Goal: Obtain resource: Download file/media

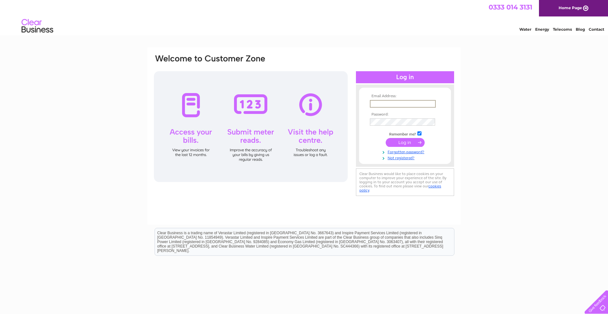
type input "accounts@hearnemarble.co.uk"
click at [407, 146] on input "submit" at bounding box center [405, 141] width 39 height 9
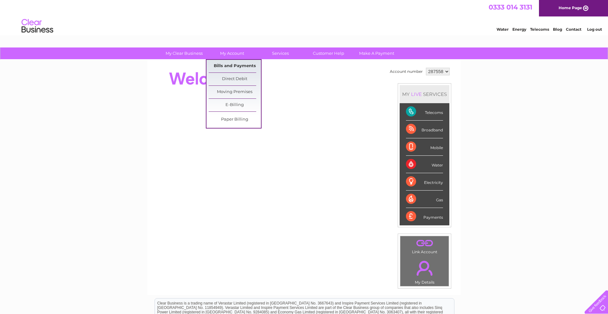
click at [225, 64] on link "Bills and Payments" at bounding box center [235, 66] width 52 height 13
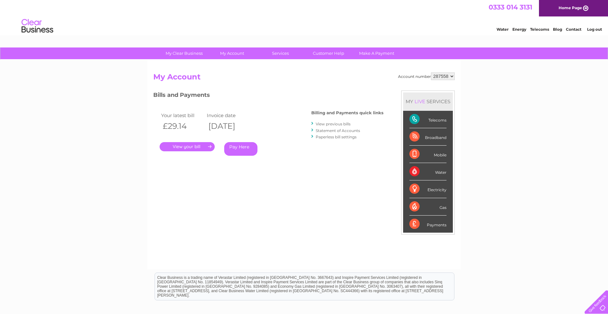
click at [339, 123] on link "View previous bills" at bounding box center [333, 124] width 35 height 5
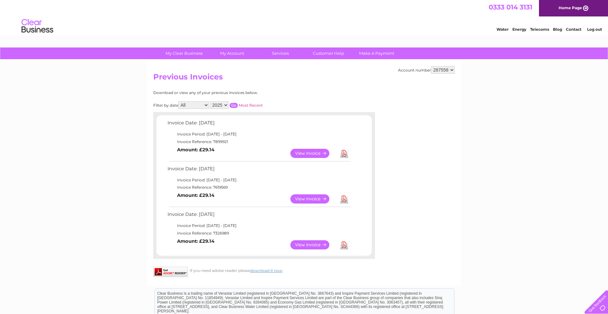
click at [315, 152] on link "View" at bounding box center [313, 153] width 47 height 9
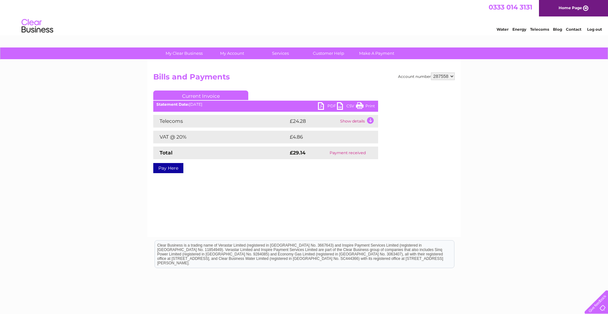
click at [338, 105] on link "CSV" at bounding box center [346, 106] width 19 height 9
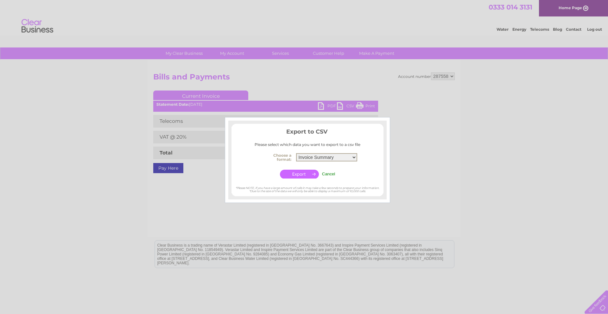
click at [298, 173] on input "button" at bounding box center [299, 174] width 39 height 9
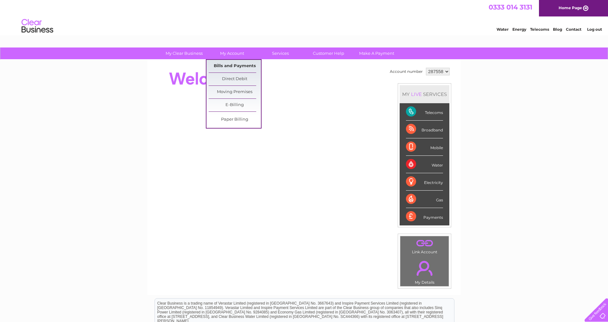
click at [228, 56] on link "Bills and Payments" at bounding box center [235, 66] width 52 height 13
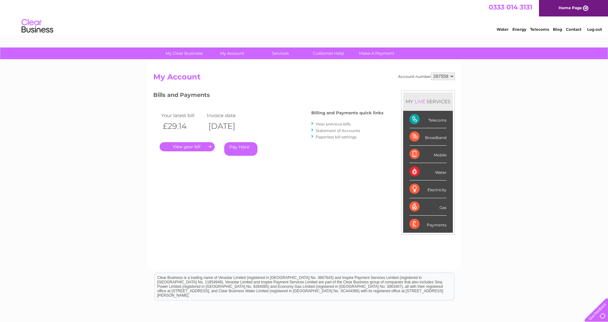
click at [333, 124] on link "View previous bills" at bounding box center [333, 124] width 35 height 5
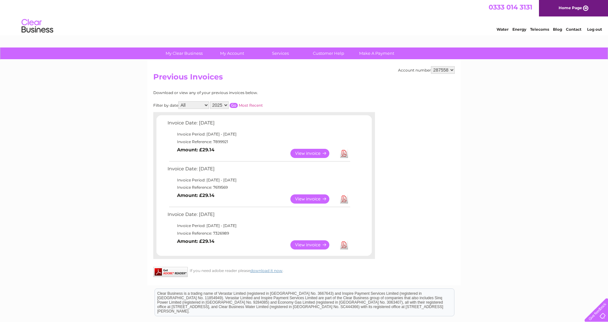
click at [345, 153] on link "Download" at bounding box center [344, 153] width 8 height 9
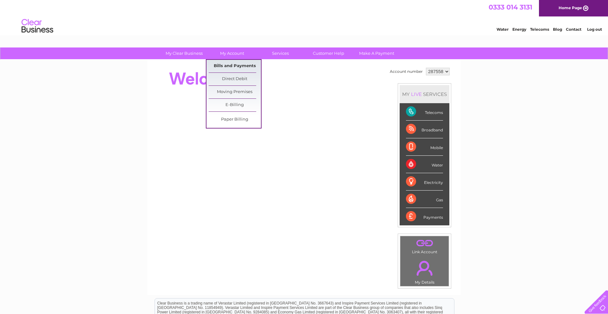
click at [234, 65] on link "Bills and Payments" at bounding box center [235, 66] width 52 height 13
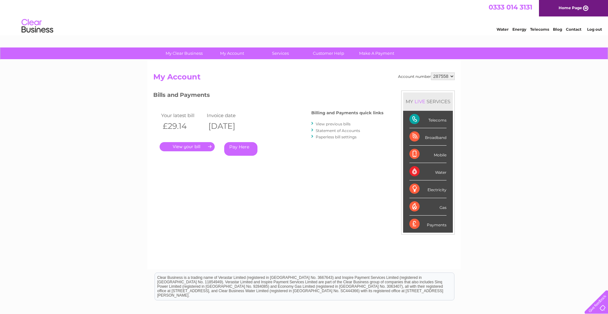
click at [342, 124] on link "View previous bills" at bounding box center [333, 124] width 35 height 5
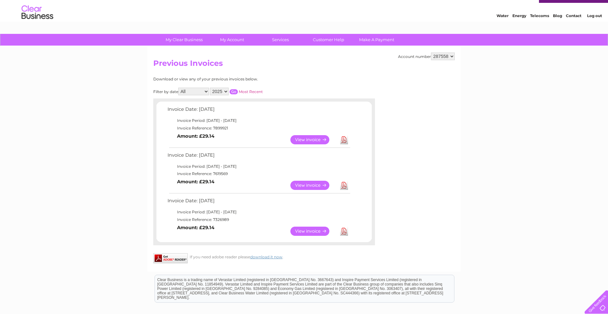
scroll to position [26, 0]
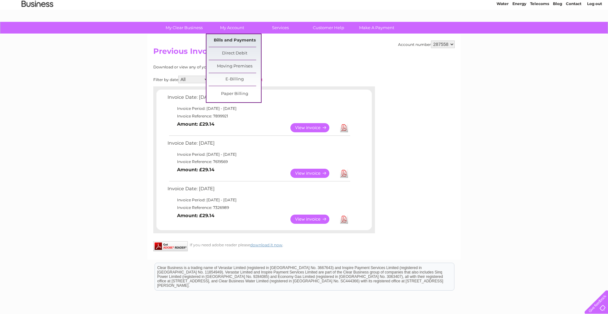
click at [230, 40] on link "Bills and Payments" at bounding box center [235, 40] width 52 height 13
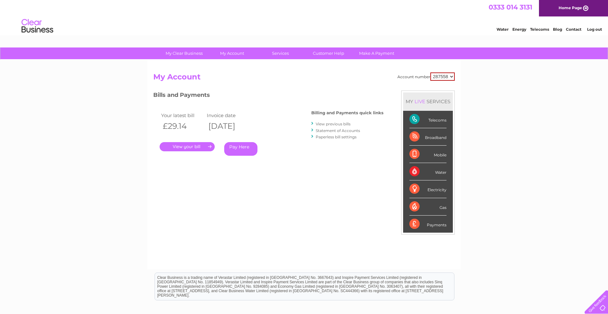
click at [336, 130] on link "Statement of Accounts" at bounding box center [338, 130] width 44 height 5
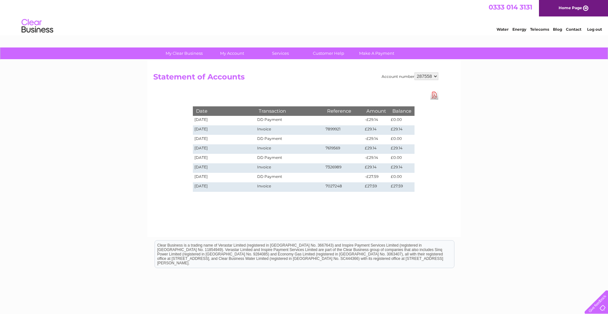
select select "287560"
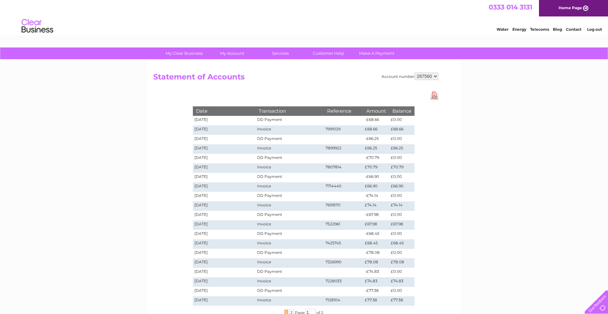
click at [435, 95] on link "Download Pdf" at bounding box center [435, 95] width 8 height 9
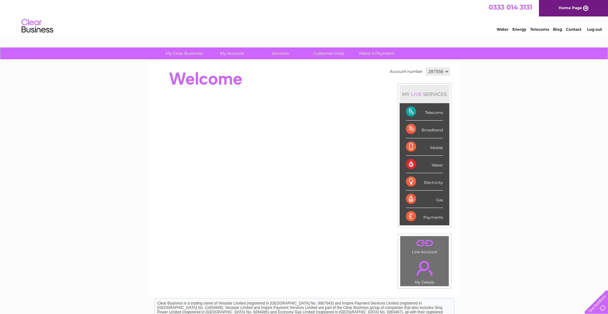
select select "287560"
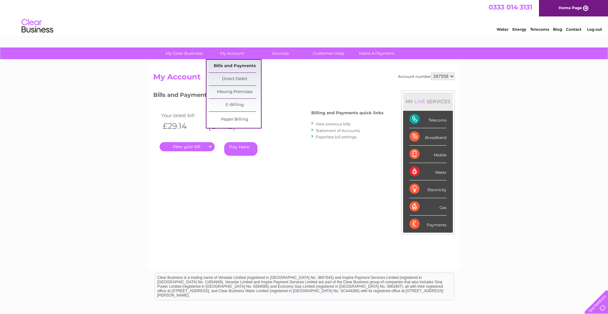
click at [232, 64] on link "Bills and Payments" at bounding box center [235, 66] width 52 height 13
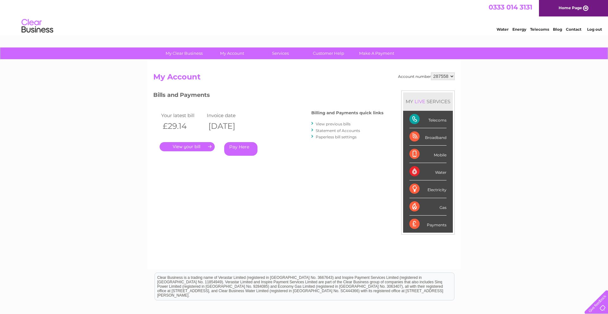
click at [342, 124] on link "View previous bills" at bounding box center [333, 124] width 35 height 5
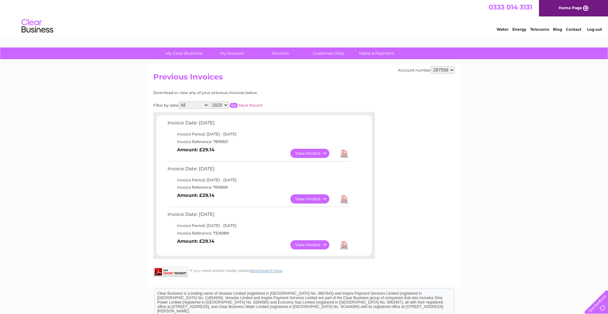
select select "287560"
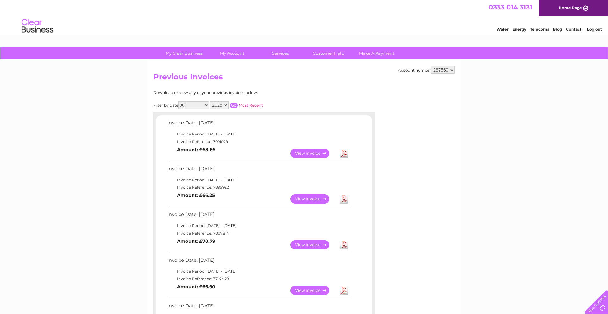
click at [345, 199] on link "Download" at bounding box center [344, 199] width 8 height 9
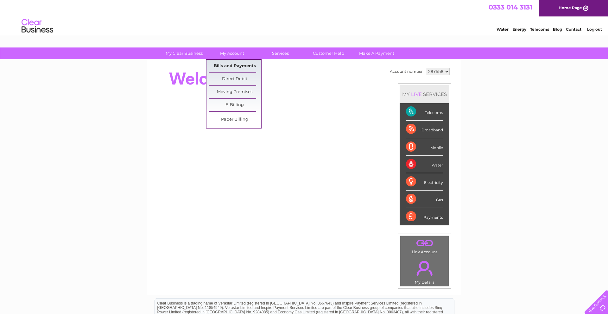
click at [233, 66] on link "Bills and Payments" at bounding box center [235, 66] width 52 height 13
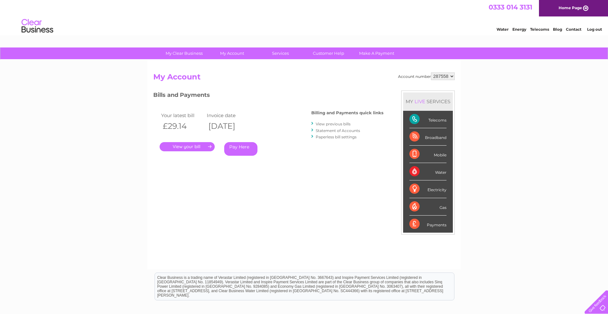
click at [335, 124] on link "View previous bills" at bounding box center [333, 124] width 35 height 5
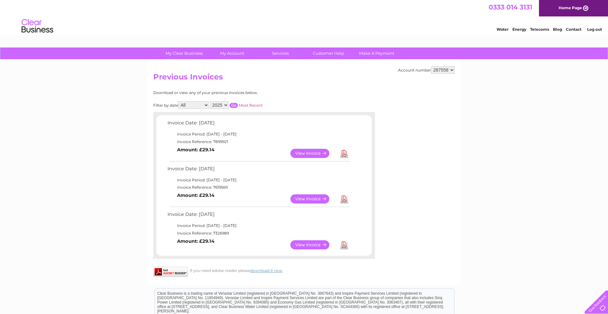
select select "287560"
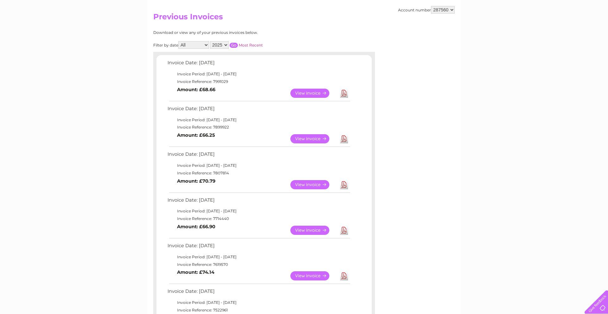
scroll to position [62, 0]
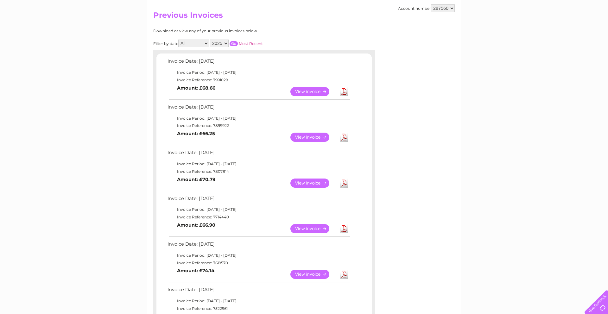
click at [344, 91] on link "Download" at bounding box center [344, 91] width 8 height 9
